Goal: Information Seeking & Learning: Learn about a topic

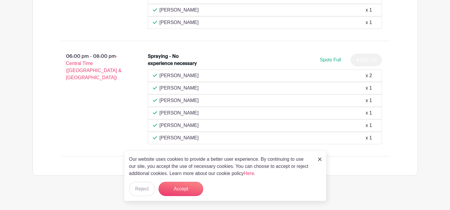
scroll to position [467, 0]
click at [321, 159] on div "Our website uses cookies to provide a better user experience. By continuing to …" at bounding box center [225, 176] width 202 height 51
click at [319, 159] on img at bounding box center [320, 160] width 4 height 4
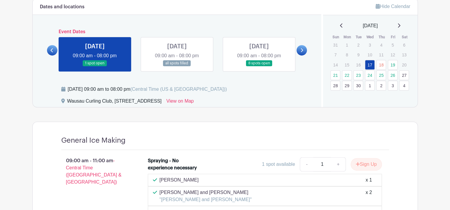
scroll to position [238, 0]
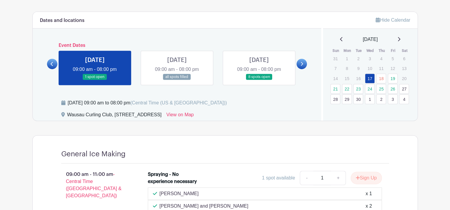
click at [177, 80] on link at bounding box center [177, 80] width 0 height 0
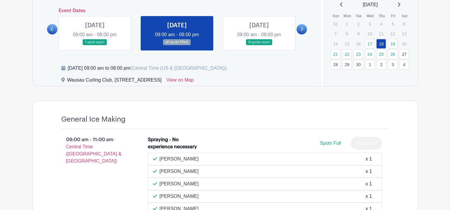
scroll to position [268, 0]
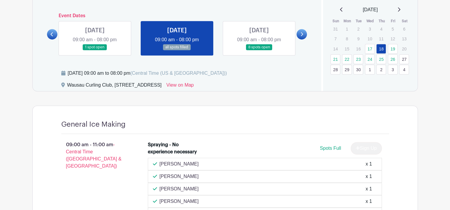
click at [259, 51] on link at bounding box center [259, 51] width 0 height 0
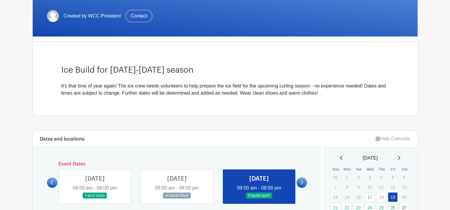
scroll to position [178, 0]
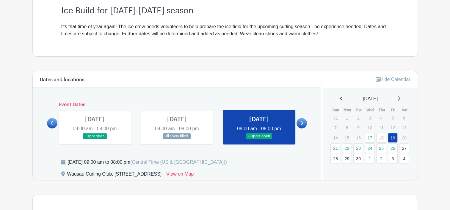
click at [95, 140] on link at bounding box center [95, 140] width 0 height 0
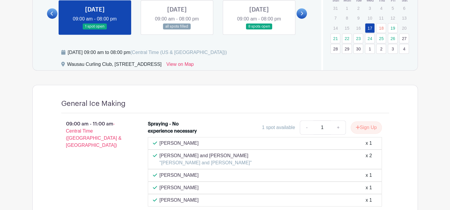
scroll to position [259, 0]
